Goal: Information Seeking & Learning: Learn about a topic

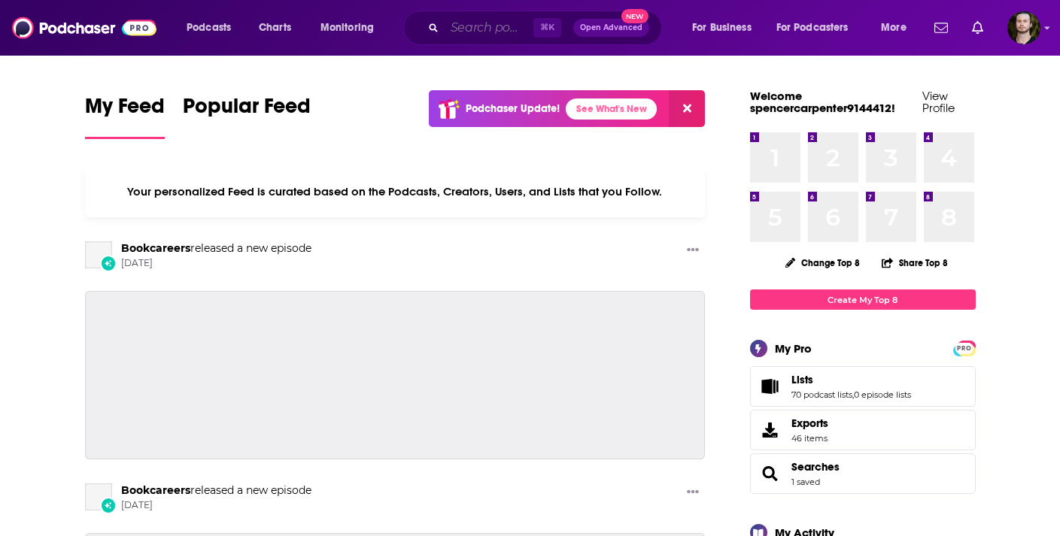
click at [472, 23] on input "Search podcasts, credits, & more..." at bounding box center [489, 28] width 89 height 24
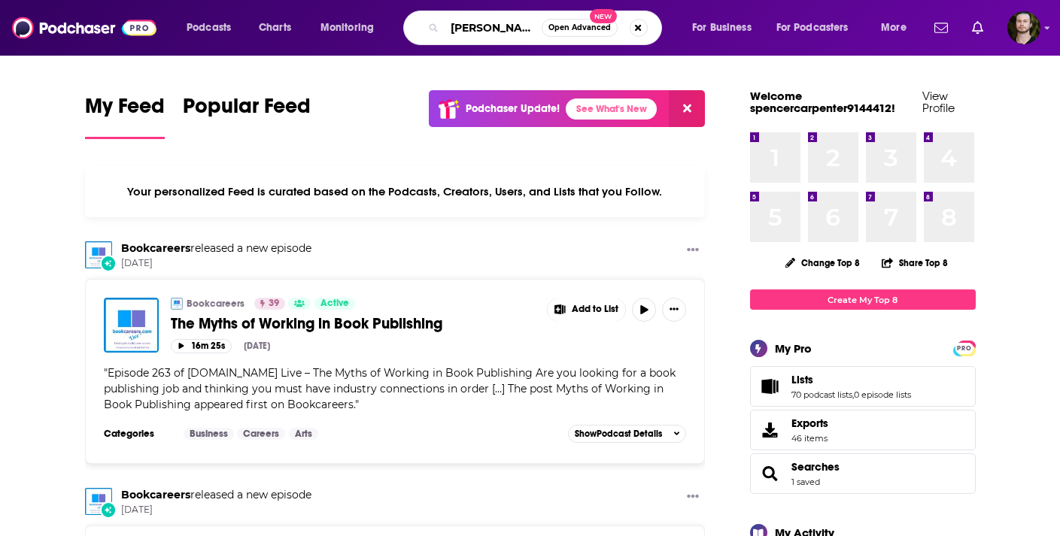
type input "[PERSON_NAME] and [PERSON_NAME]"
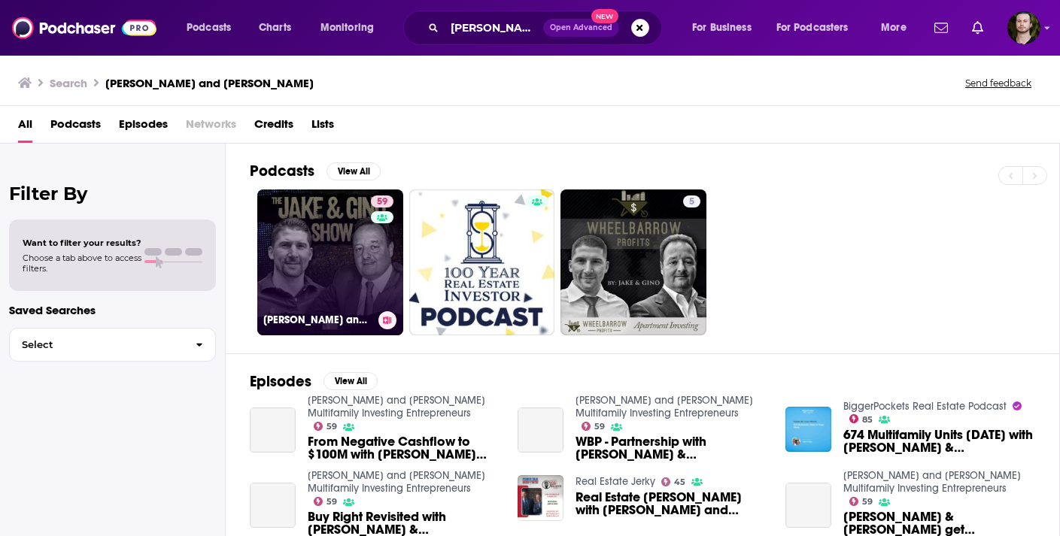
click at [334, 250] on link "59 [PERSON_NAME] and [PERSON_NAME] Multifamily Investing Entrepreneurs" at bounding box center [330, 263] width 146 height 146
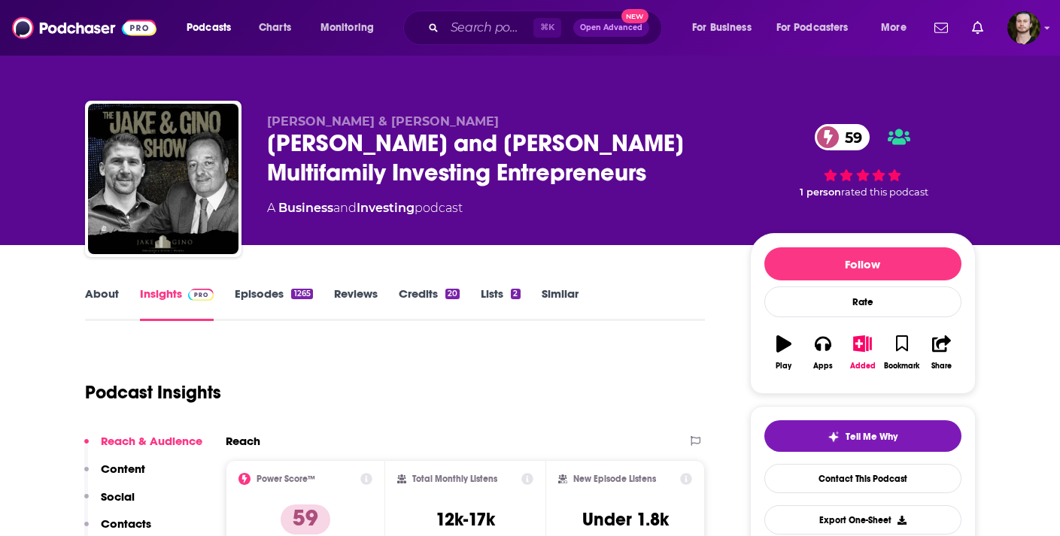
scroll to position [91, 0]
